Goal: Transaction & Acquisition: Purchase product/service

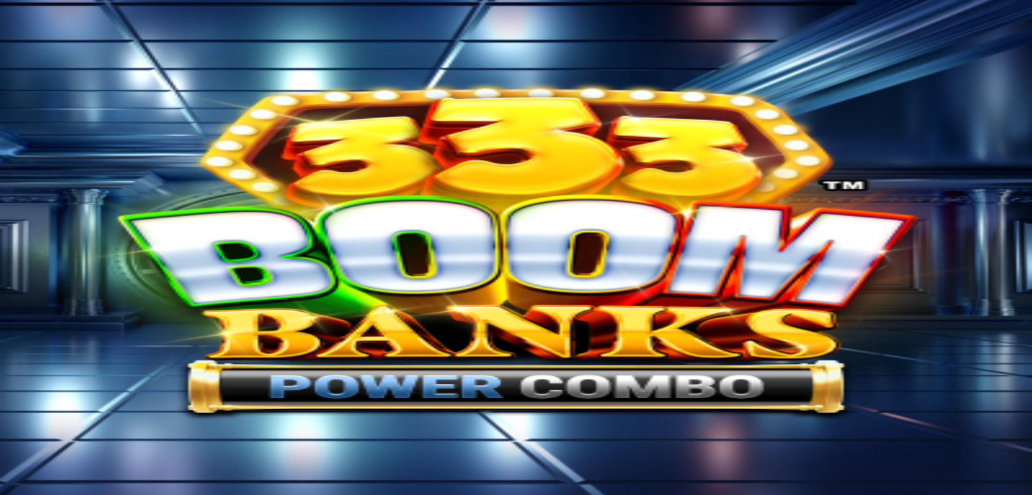
click at [10, 456] on span "close icon" at bounding box center [10, 456] width 0 height 0
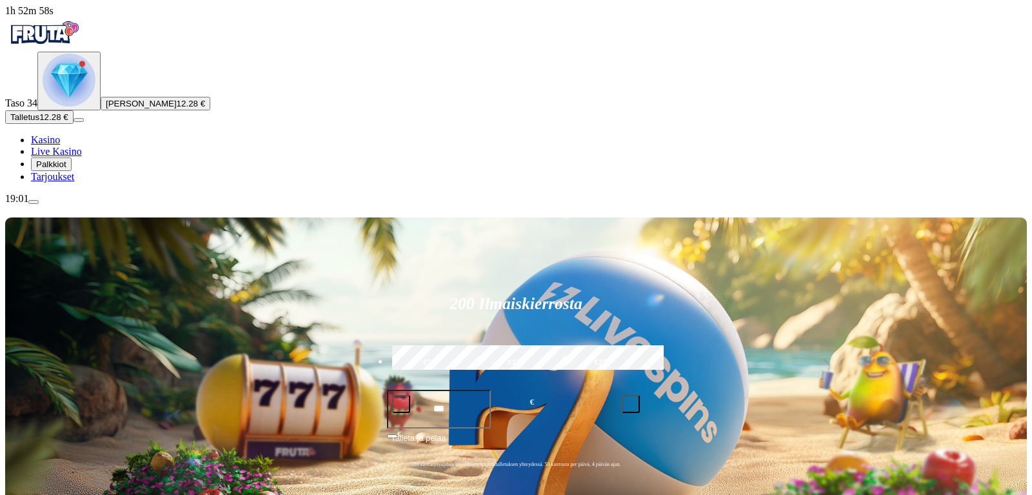
click at [44, 108] on div "Primary" at bounding box center [69, 81] width 53 height 55
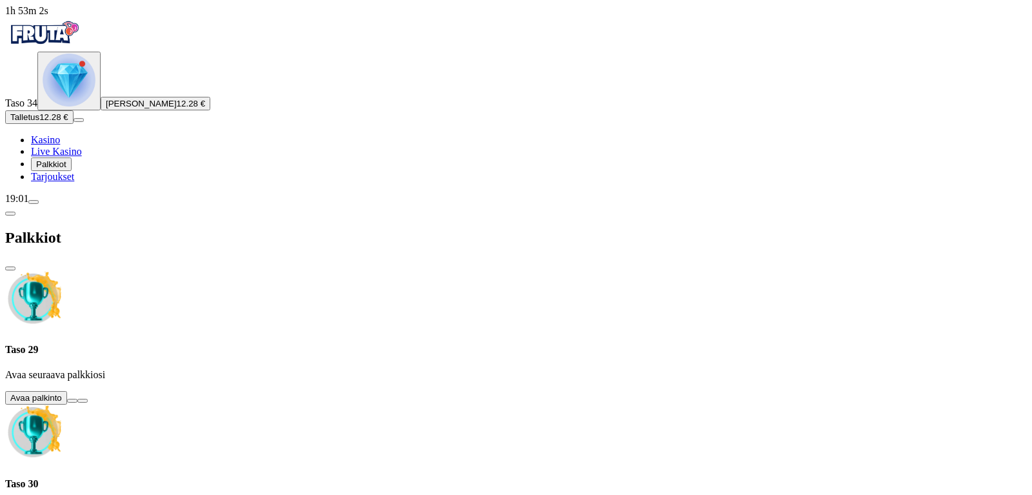
click at [77, 399] on button at bounding box center [72, 401] width 10 height 4
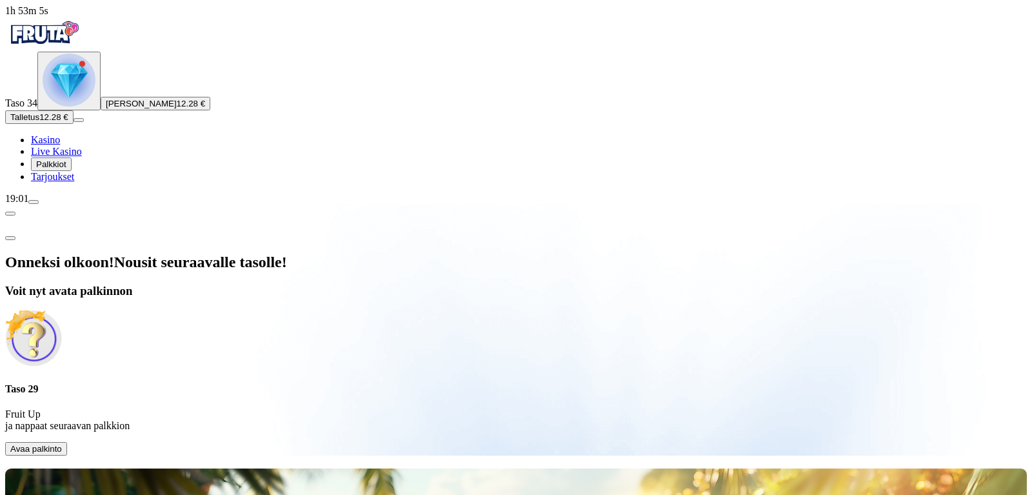
click at [62, 444] on span "Avaa palkinto" at bounding box center [36, 449] width 52 height 10
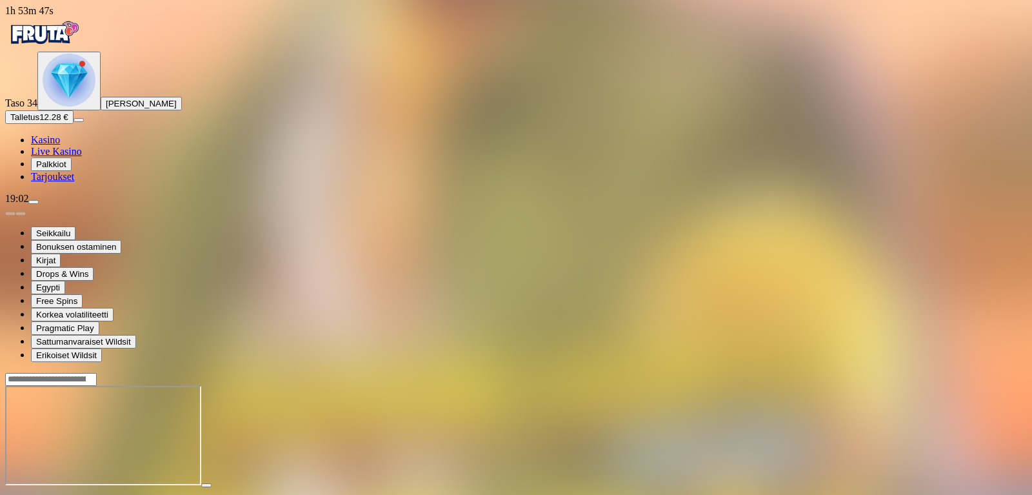
click at [10, 494] on span "close icon" at bounding box center [10, 497] width 0 height 0
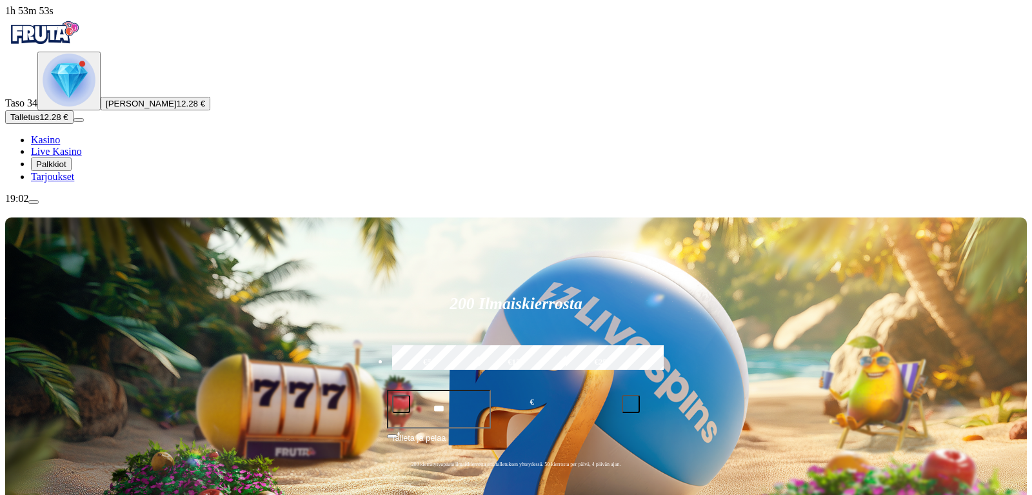
click at [73, 106] on img "Primary" at bounding box center [69, 80] width 53 height 53
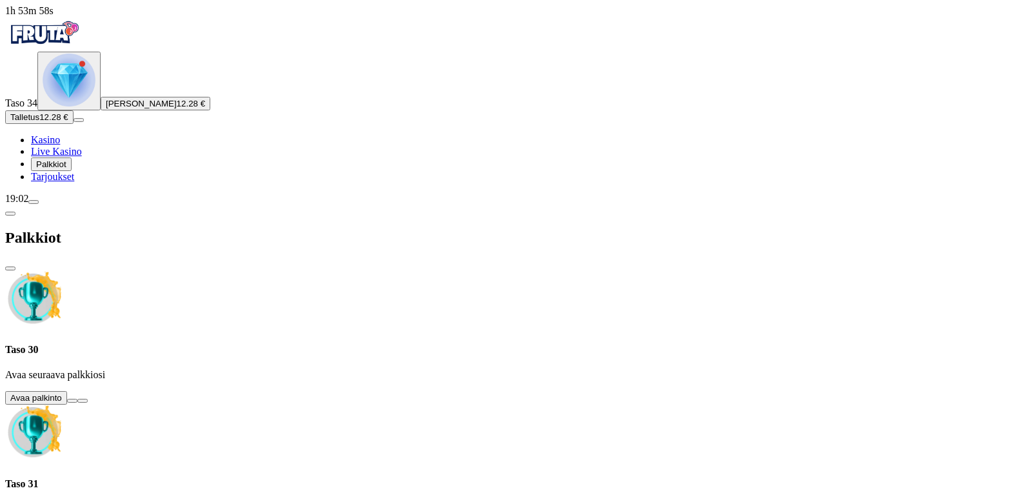
click at [77, 399] on button at bounding box center [72, 401] width 10 height 4
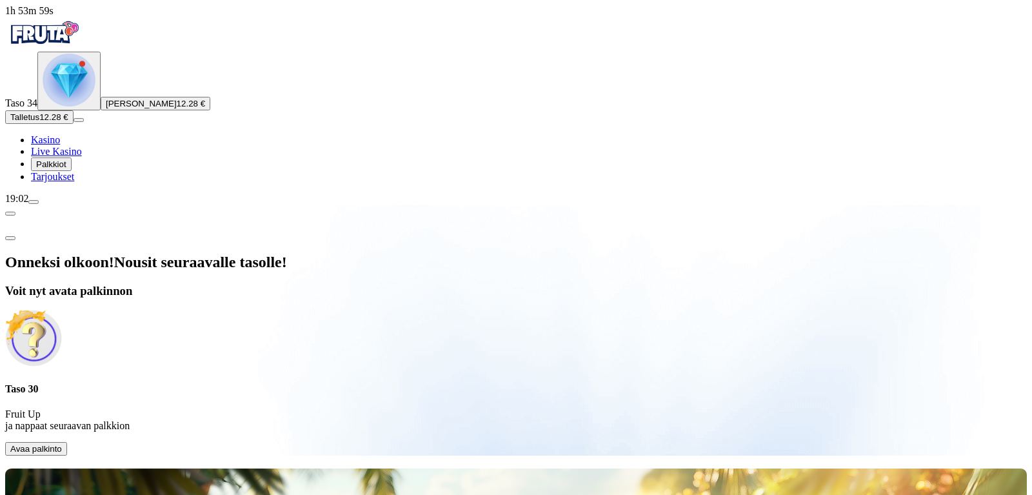
click at [62, 444] on span "Avaa palkinto" at bounding box center [36, 449] width 52 height 10
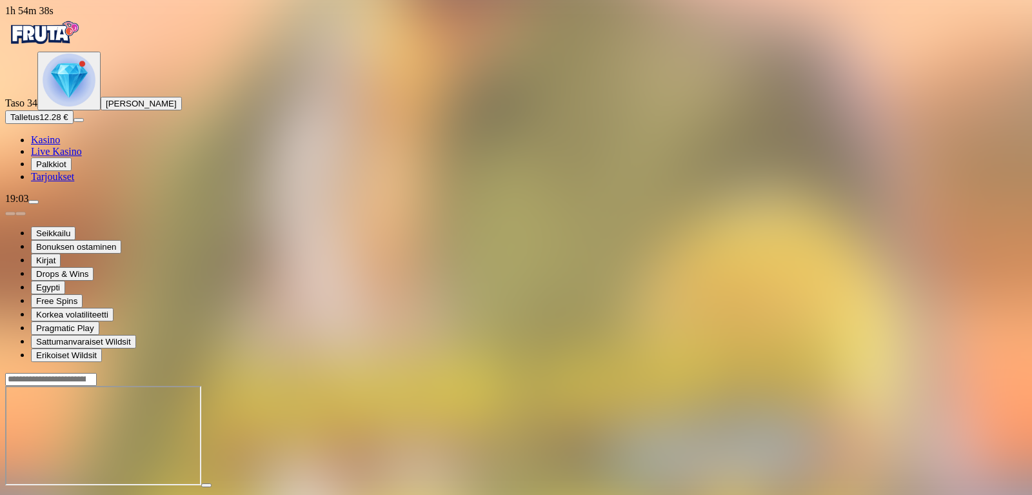
click at [10, 494] on span "close icon" at bounding box center [10, 497] width 0 height 0
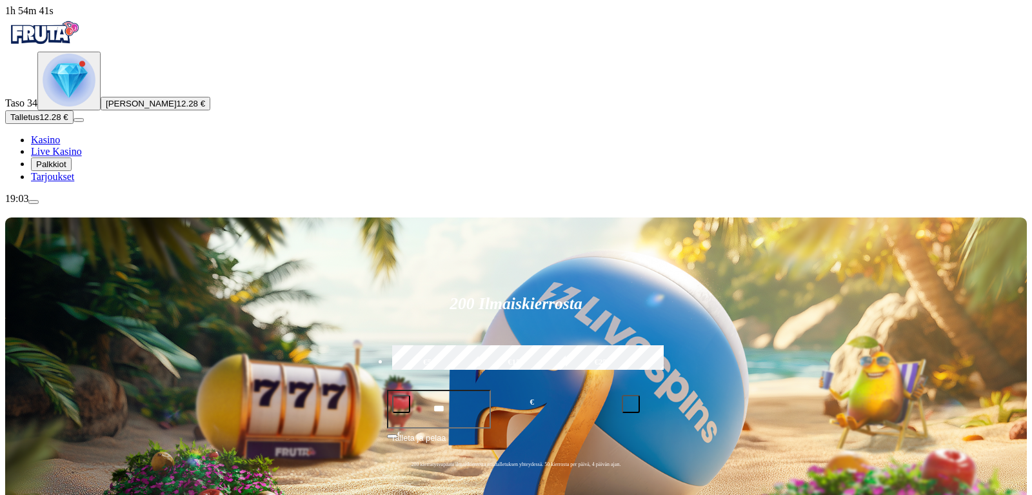
click at [72, 106] on img "Primary" at bounding box center [69, 80] width 53 height 53
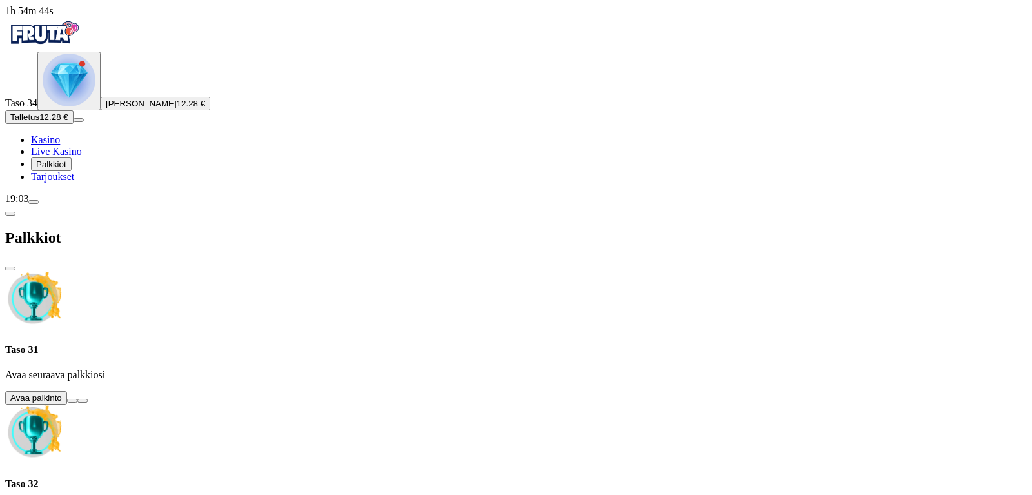
click at [77, 399] on button at bounding box center [72, 401] width 10 height 4
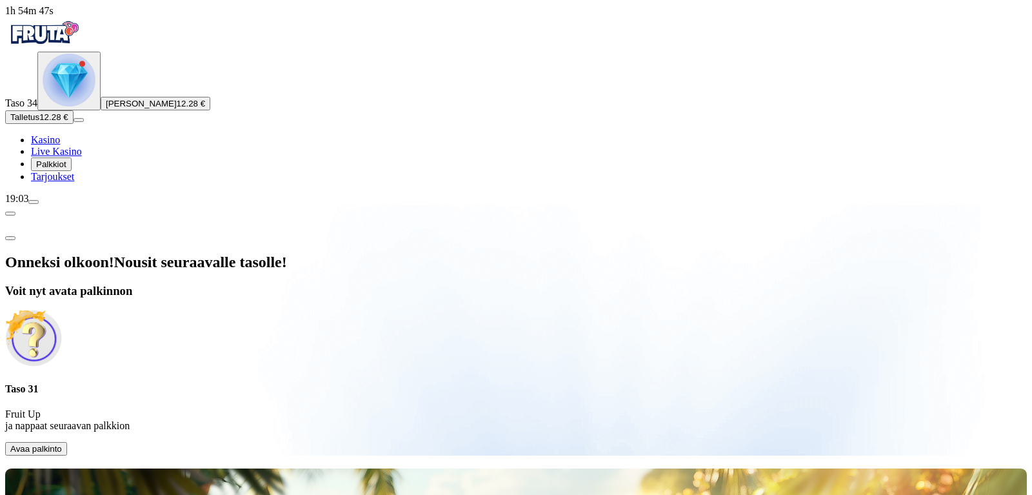
click at [62, 444] on span "Avaa palkinto" at bounding box center [36, 449] width 52 height 10
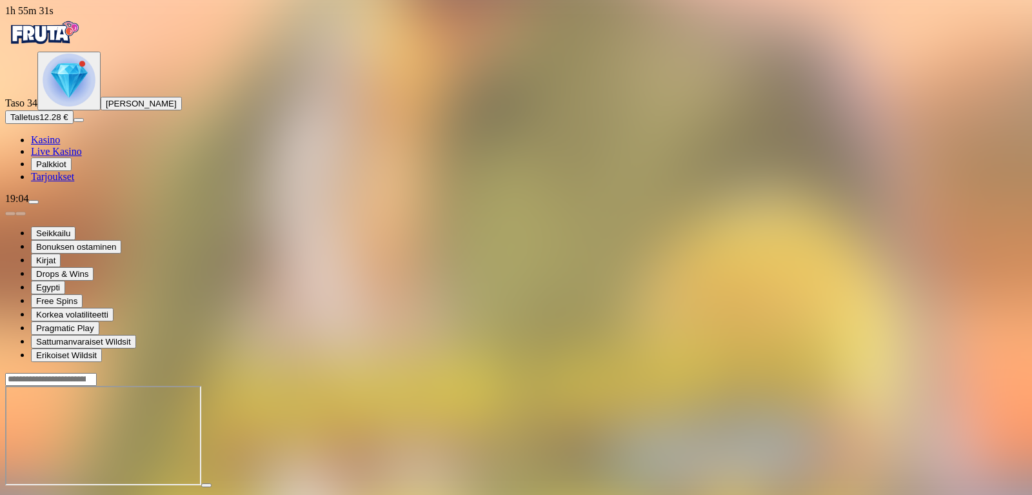
click at [10, 494] on span "close icon" at bounding box center [10, 497] width 0 height 0
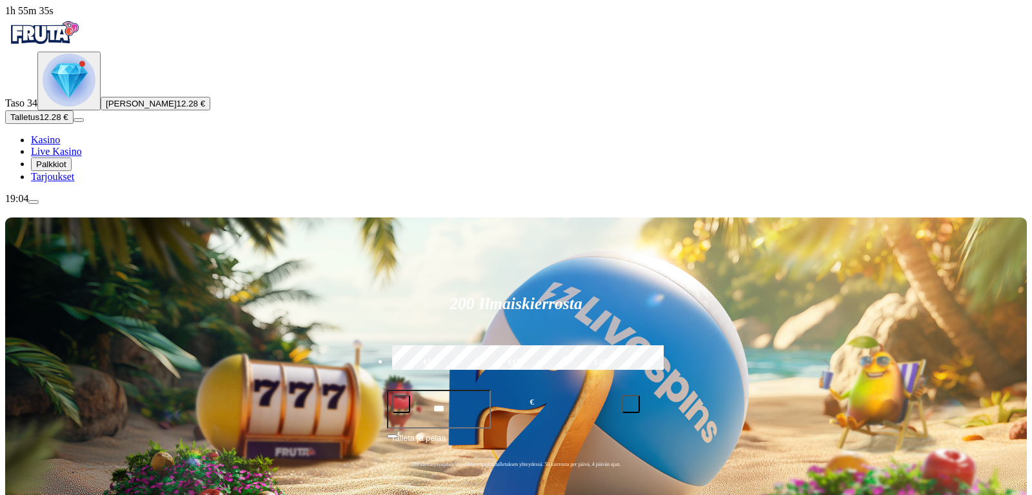
click at [77, 106] on img "Primary" at bounding box center [69, 80] width 53 height 53
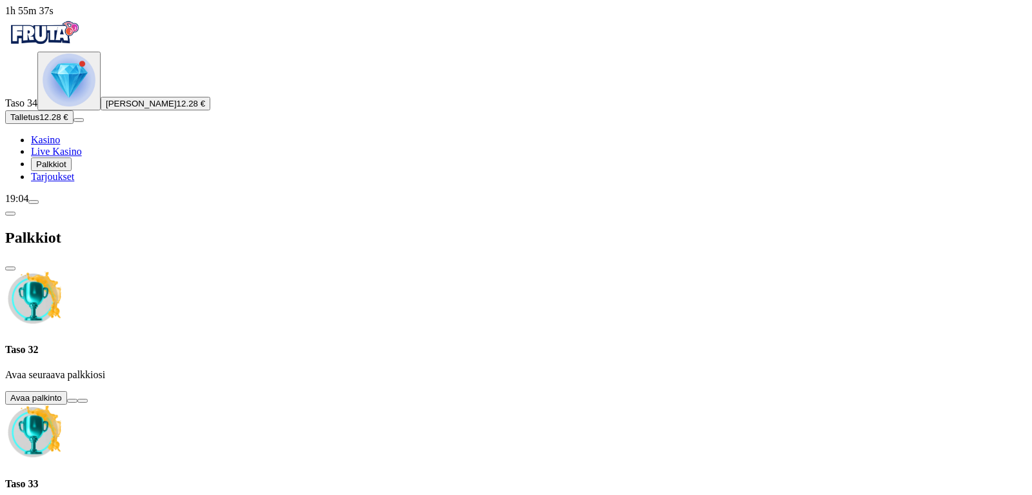
click at [77, 399] on button at bounding box center [72, 401] width 10 height 4
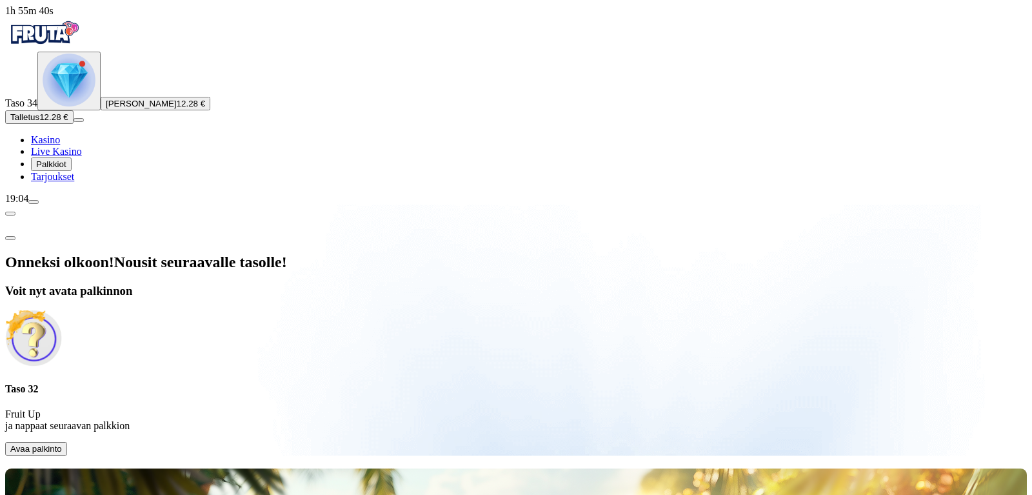
click at [62, 444] on span "Avaa palkinto" at bounding box center [36, 449] width 52 height 10
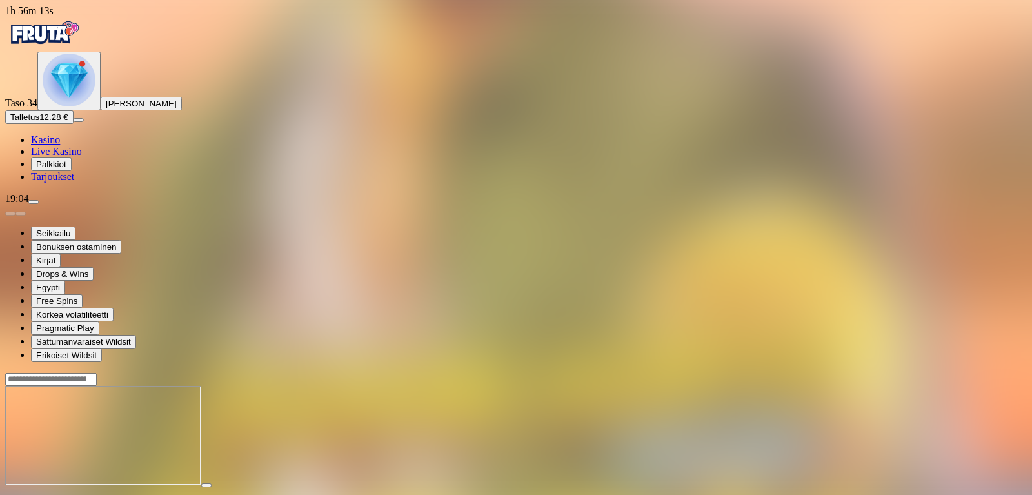
click at [10, 494] on span "close icon" at bounding box center [10, 497] width 0 height 0
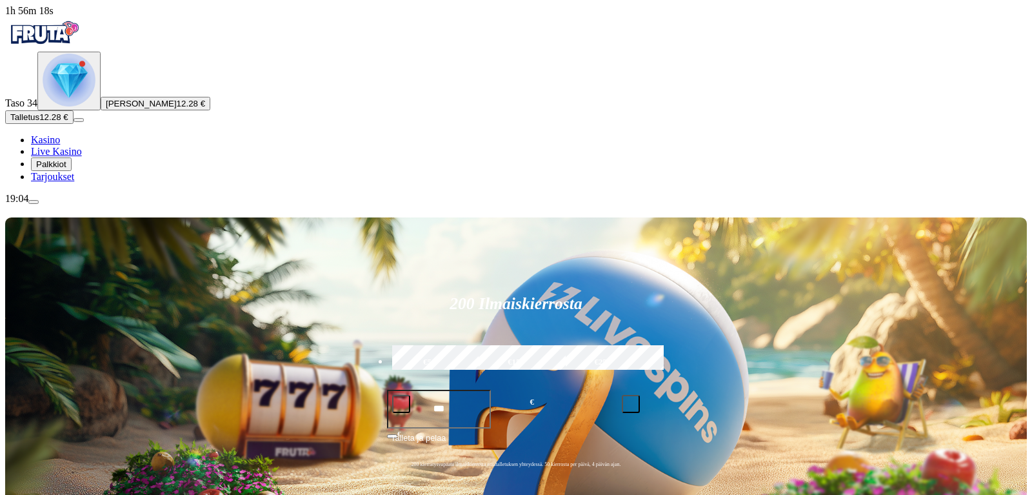
click at [66, 106] on img "Primary" at bounding box center [69, 80] width 53 height 53
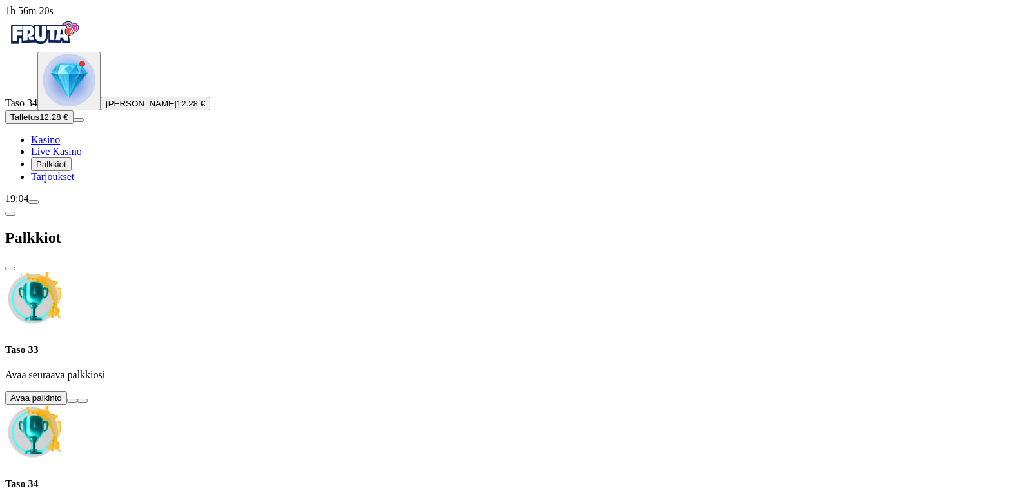
click at [77, 399] on button at bounding box center [72, 401] width 10 height 4
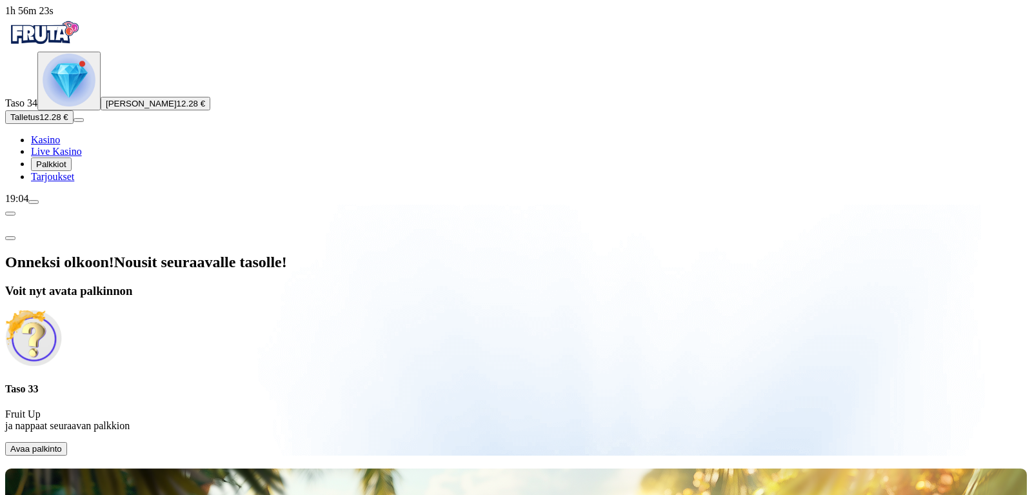
click at [62, 444] on span "Avaa palkinto" at bounding box center [36, 449] width 52 height 10
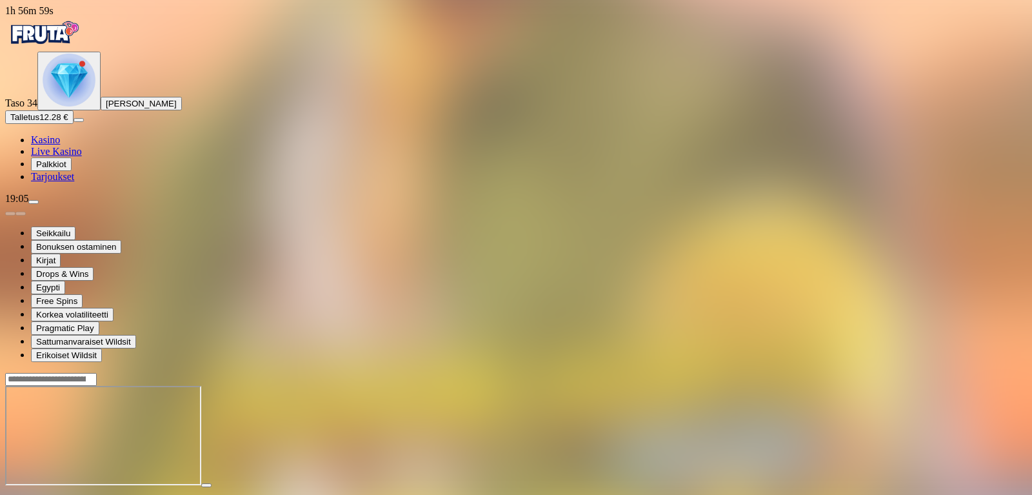
click at [10, 494] on span "close icon" at bounding box center [10, 497] width 0 height 0
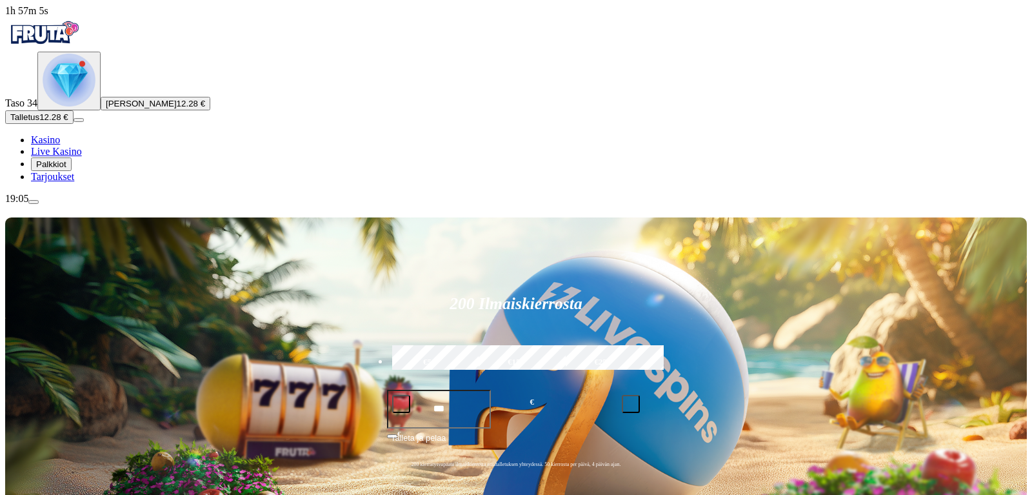
click at [64, 106] on img "Primary" at bounding box center [69, 80] width 53 height 53
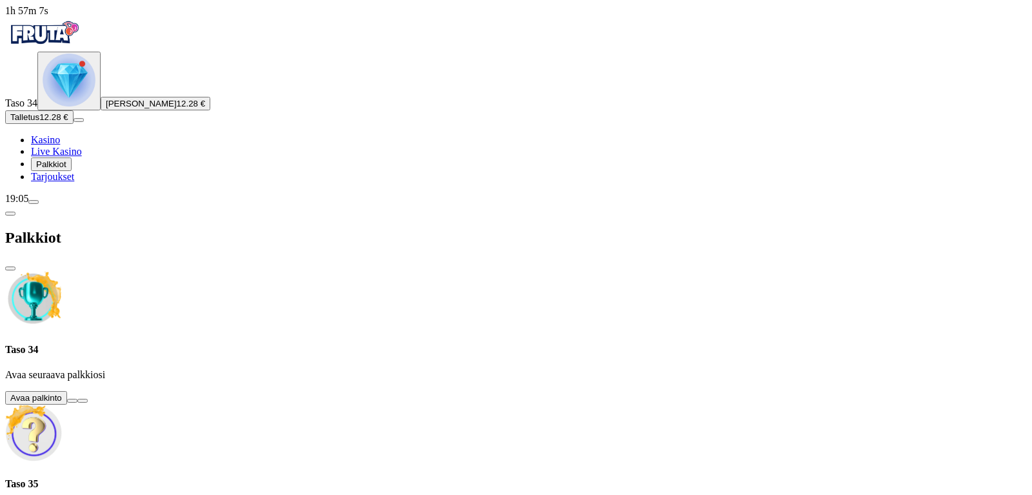
click at [77, 399] on button at bounding box center [72, 401] width 10 height 4
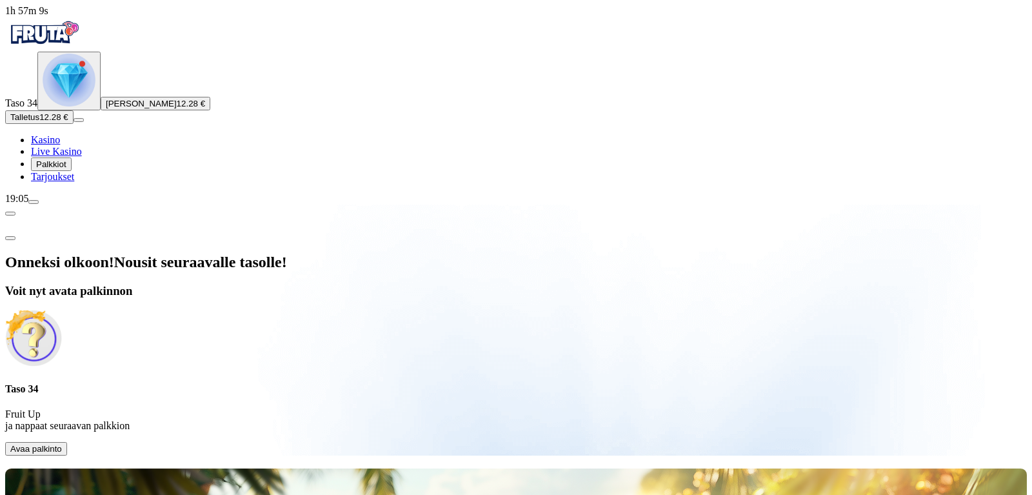
click at [62, 444] on span "Avaa palkinto" at bounding box center [36, 449] width 52 height 10
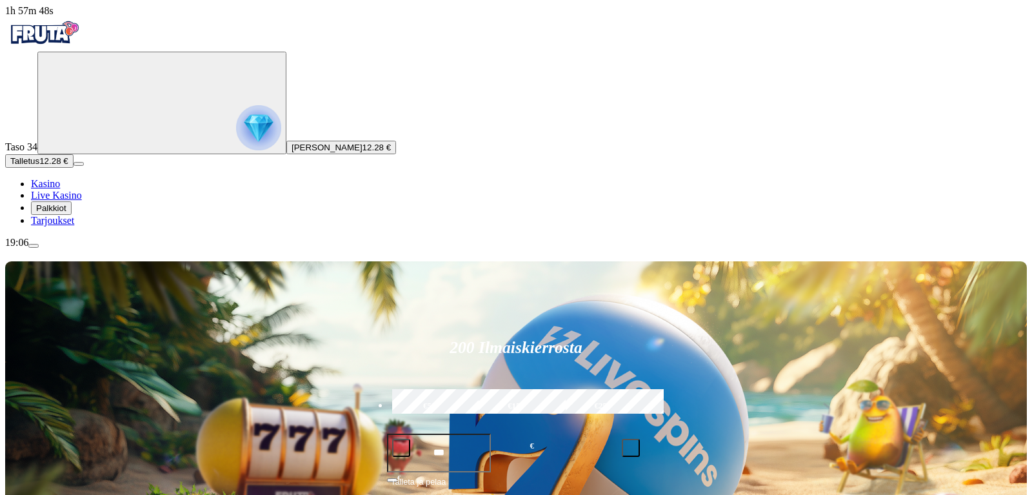
click at [236, 146] on img "Primary" at bounding box center [258, 127] width 45 height 45
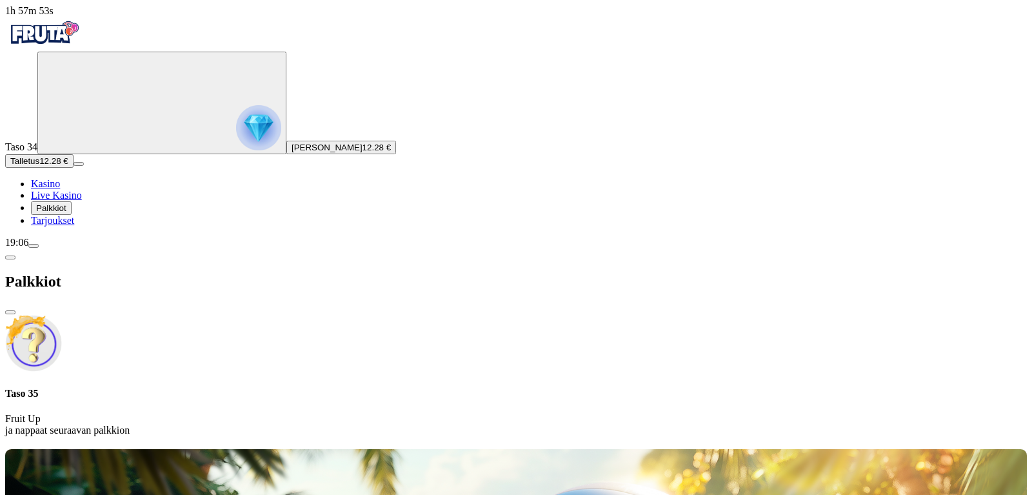
click at [10, 257] on span "chevron-left icon" at bounding box center [10, 257] width 0 height 0
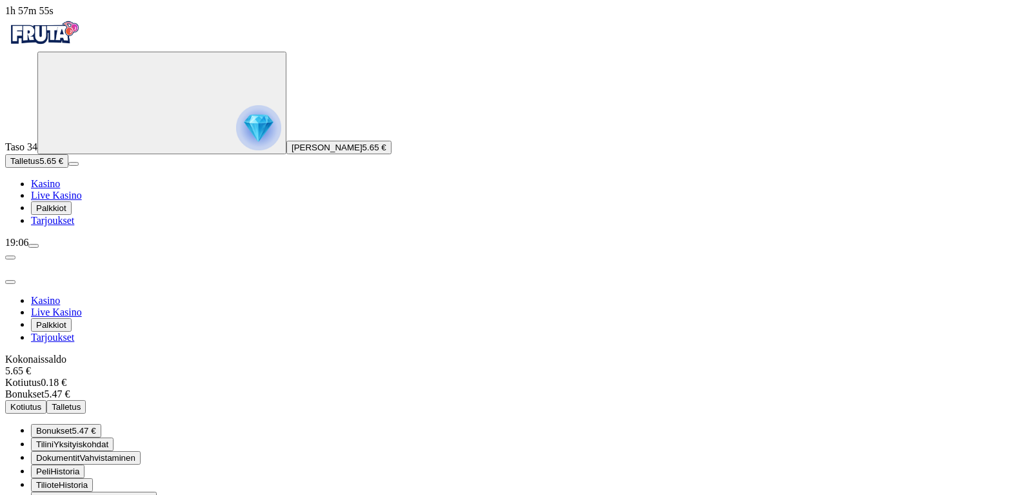
click at [72, 426] on span "Bonukset" at bounding box center [54, 431] width 36 height 10
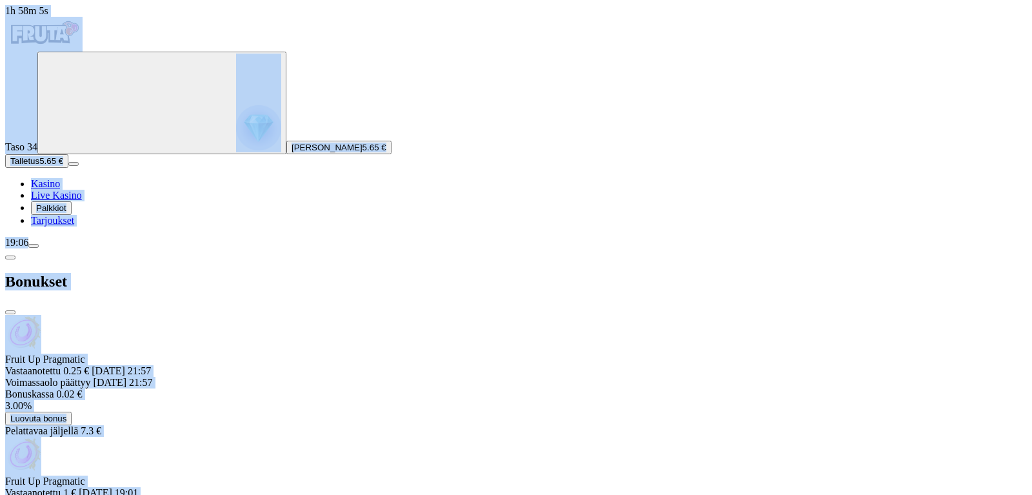
drag, startPoint x: 384, startPoint y: 126, endPoint x: 381, endPoint y: 244, distance: 118.7
click at [66, 414] on span "Luovuta bonus" at bounding box center [38, 419] width 56 height 10
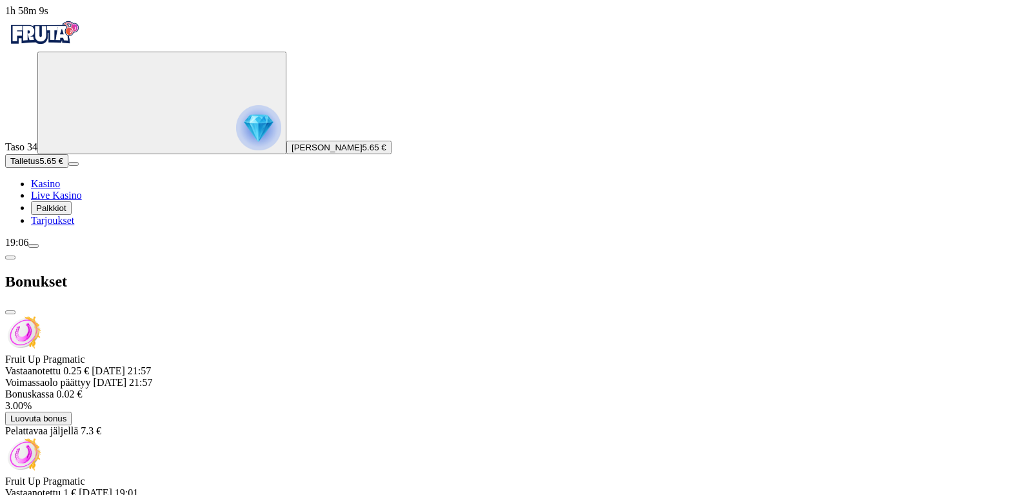
click at [10, 312] on span "close icon" at bounding box center [10, 312] width 0 height 0
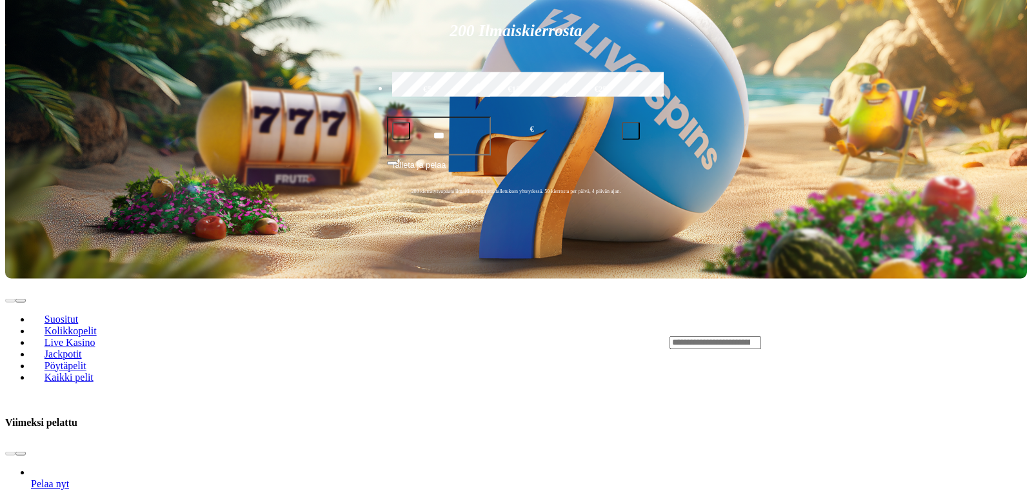
scroll to position [435, 0]
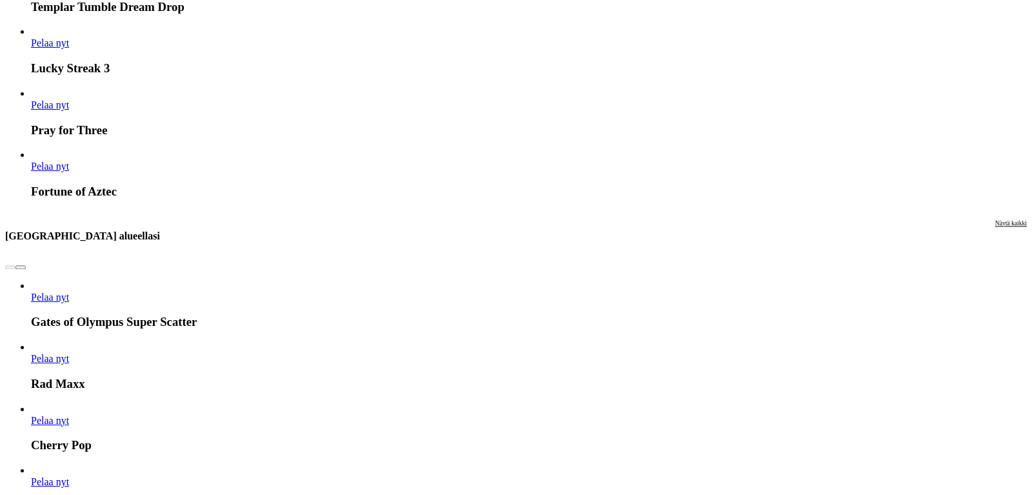
scroll to position [1790, 0]
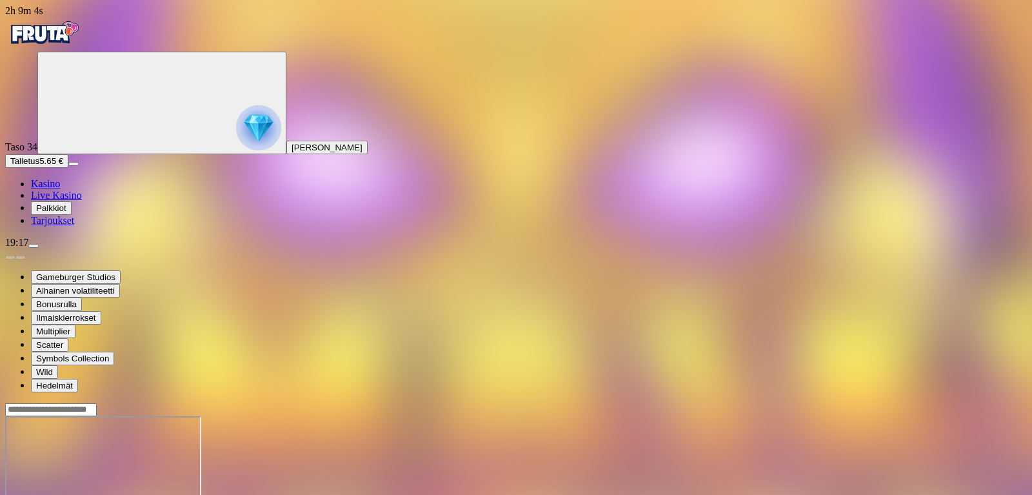
click at [39, 166] on span "Talletus" at bounding box center [24, 161] width 29 height 10
type input "*"
type input "**"
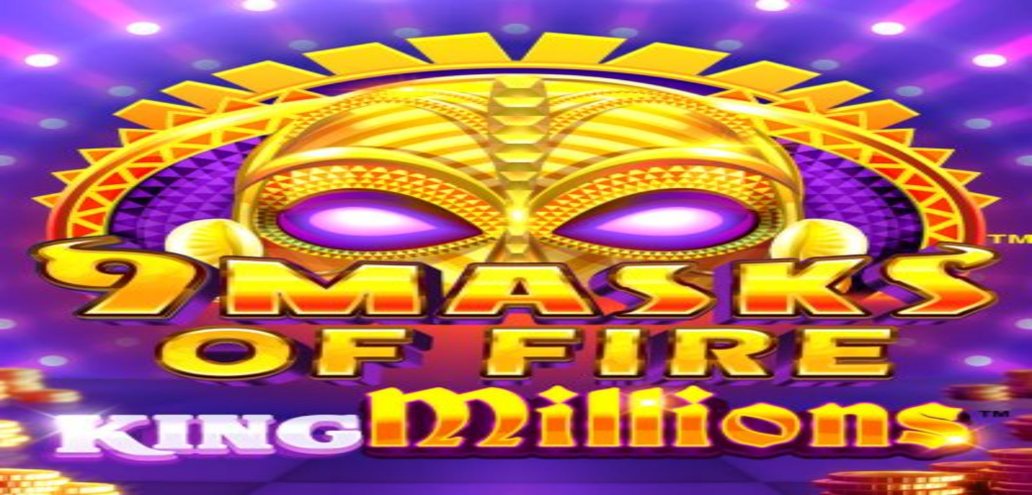
click at [10, 483] on span "close icon" at bounding box center [10, 483] width 0 height 0
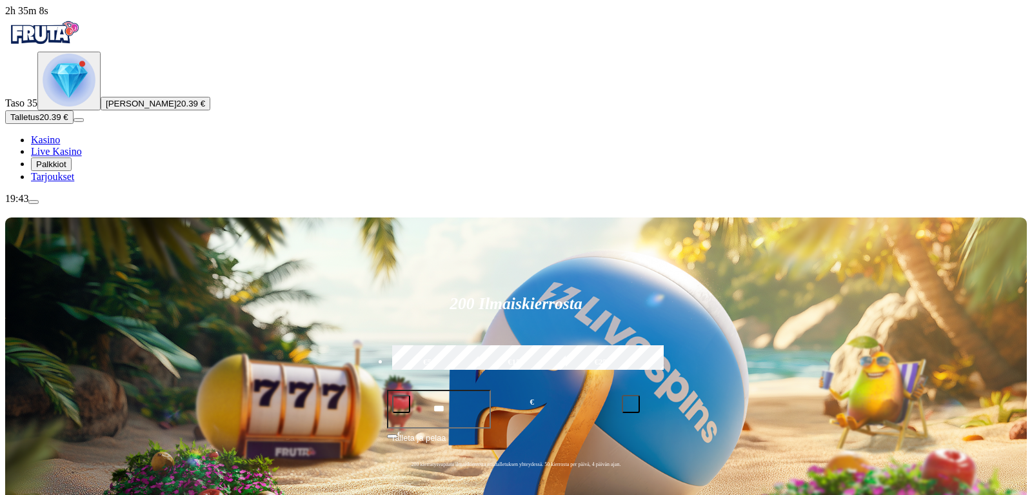
click at [470, 343] on label "€50" at bounding box center [429, 361] width 81 height 37
type input "**"
click at [533, 431] on button "Talleta ja pelaa" at bounding box center [516, 443] width 258 height 25
